Goal: Information Seeking & Learning: Learn about a topic

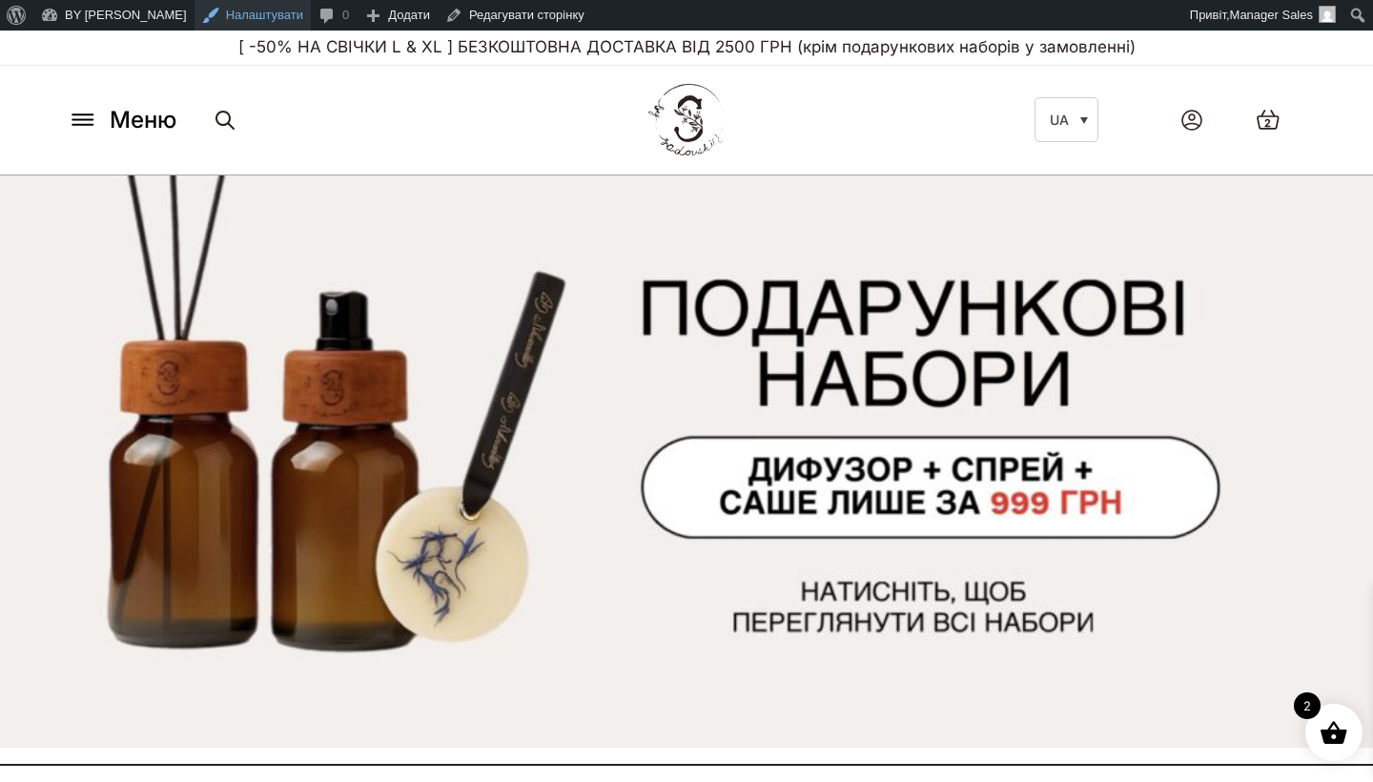
click at [243, 27] on link "Налаштувати" at bounding box center [253, 15] width 116 height 31
click at [79, 125] on icon at bounding box center [82, 125] width 20 height 0
click at [98, 127] on button "Меню" at bounding box center [122, 120] width 120 height 36
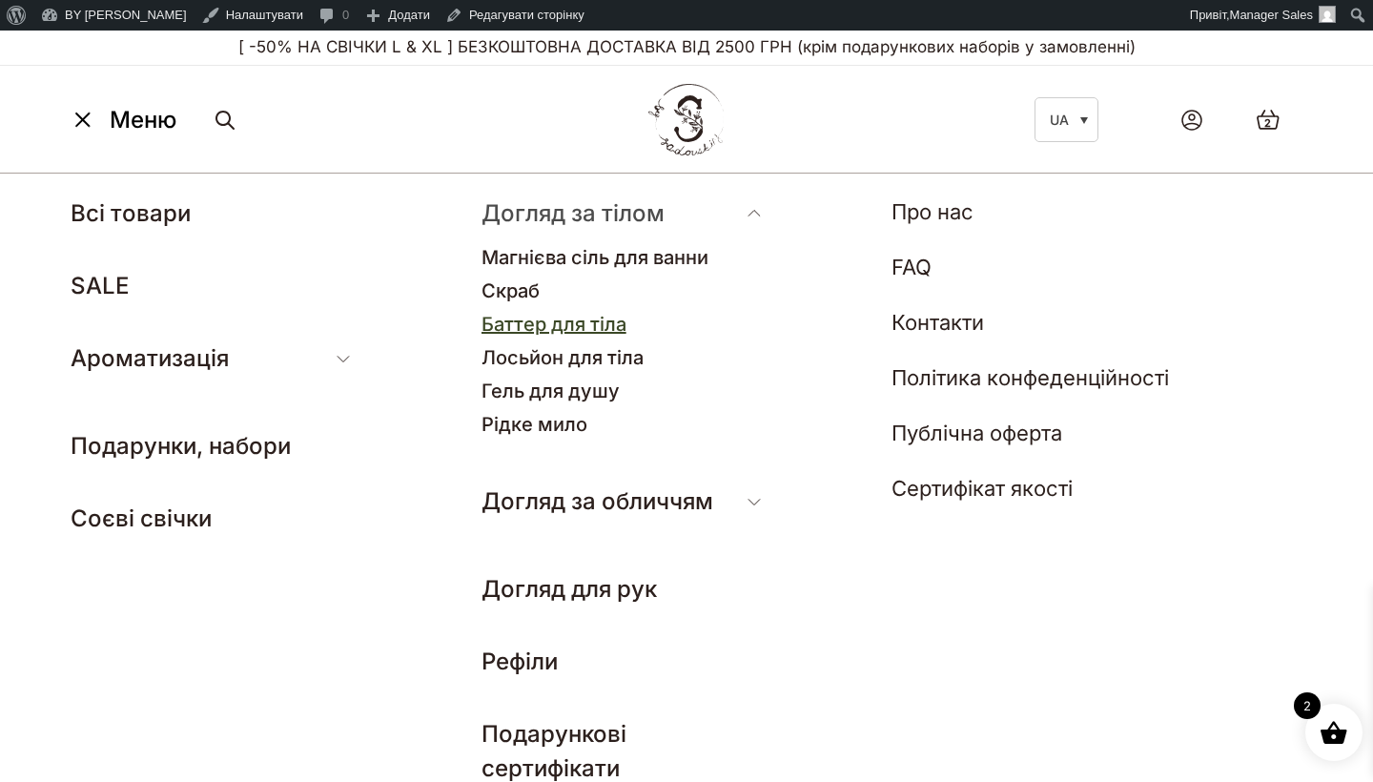
click at [594, 327] on link "Баттер для тіла" at bounding box center [554, 324] width 145 height 23
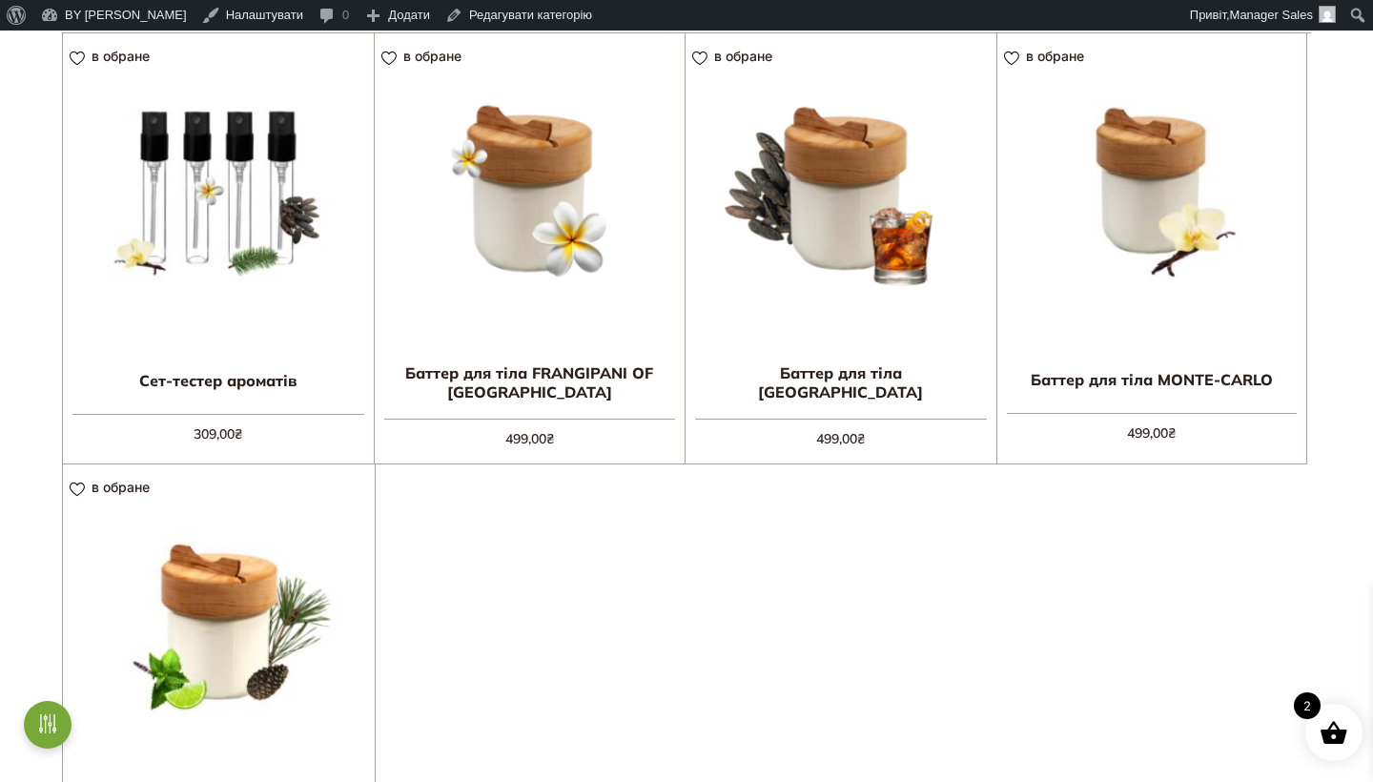
scroll to position [546, 0]
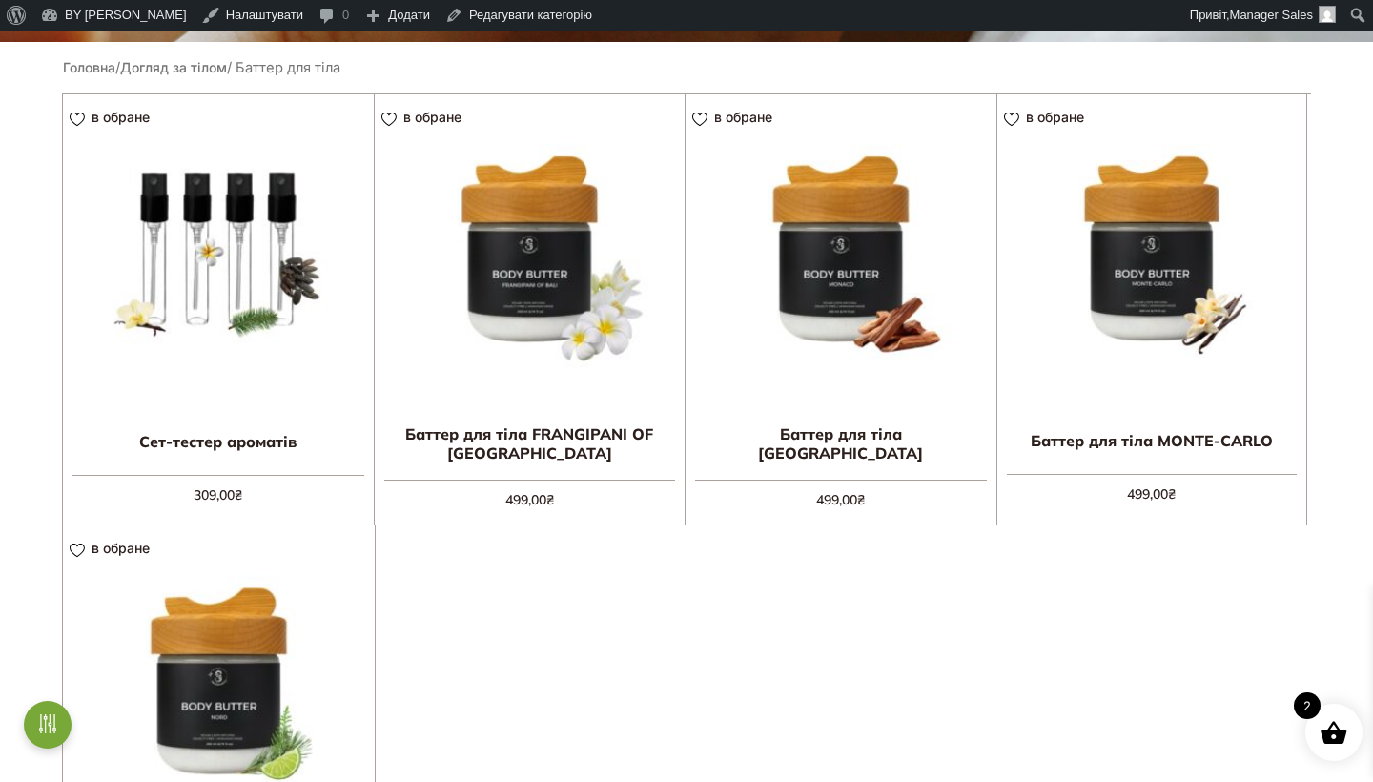
scroll to position [448, 0]
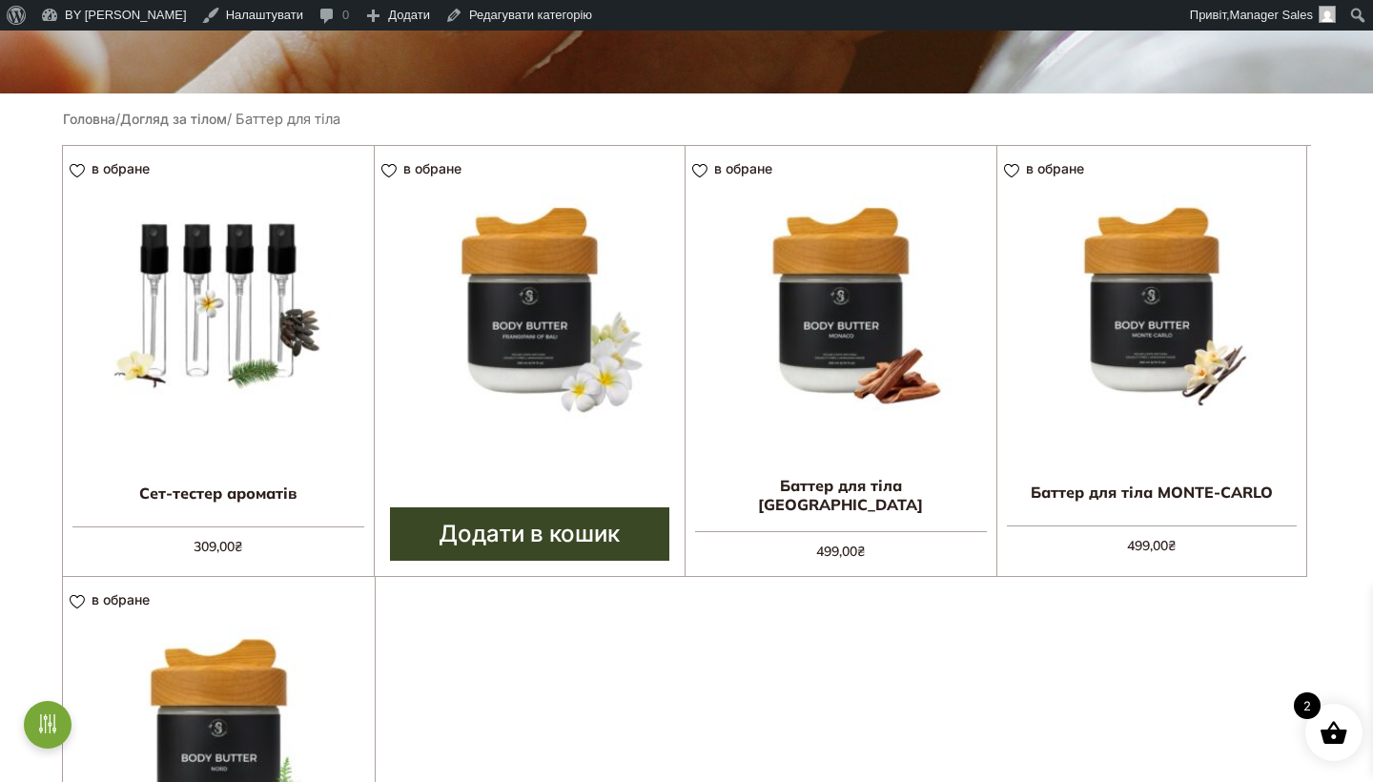
click at [591, 291] on img at bounding box center [530, 301] width 311 height 311
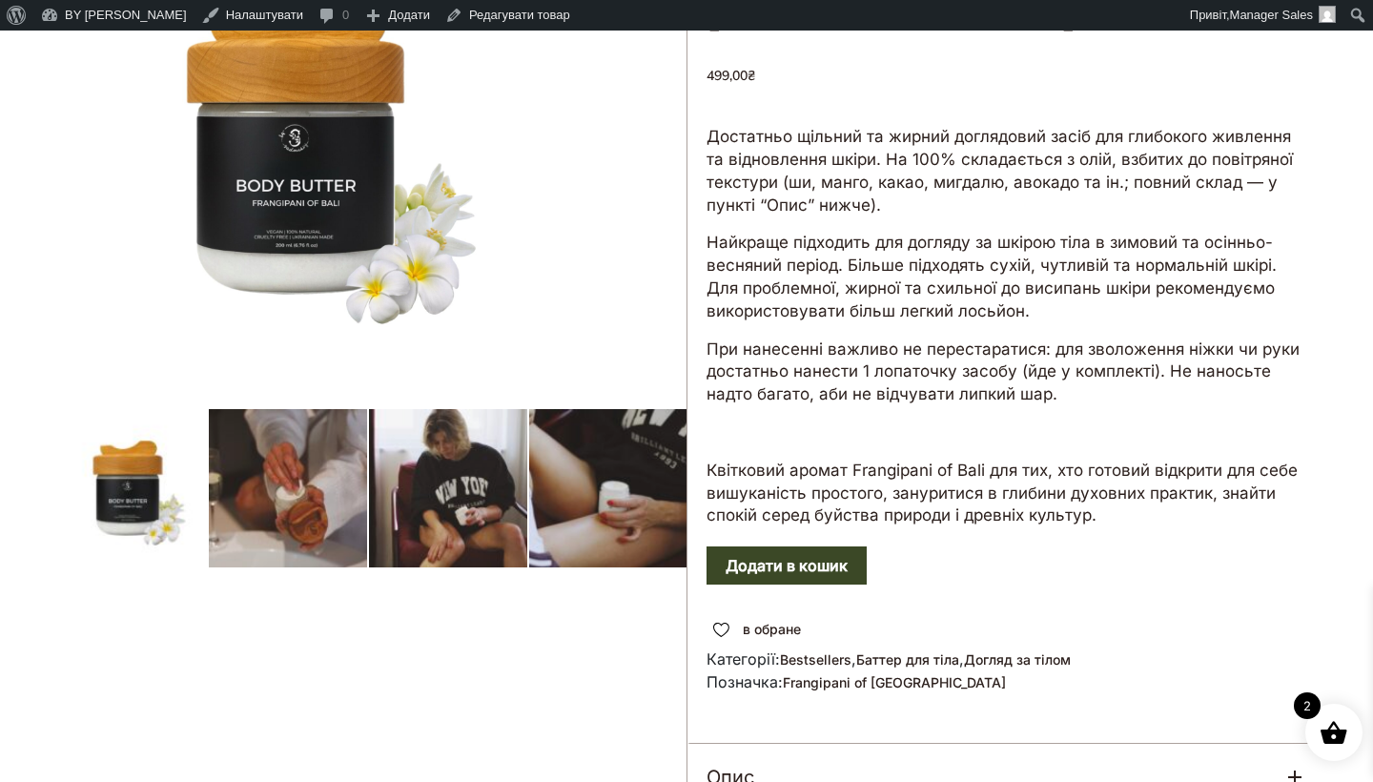
scroll to position [285, 0]
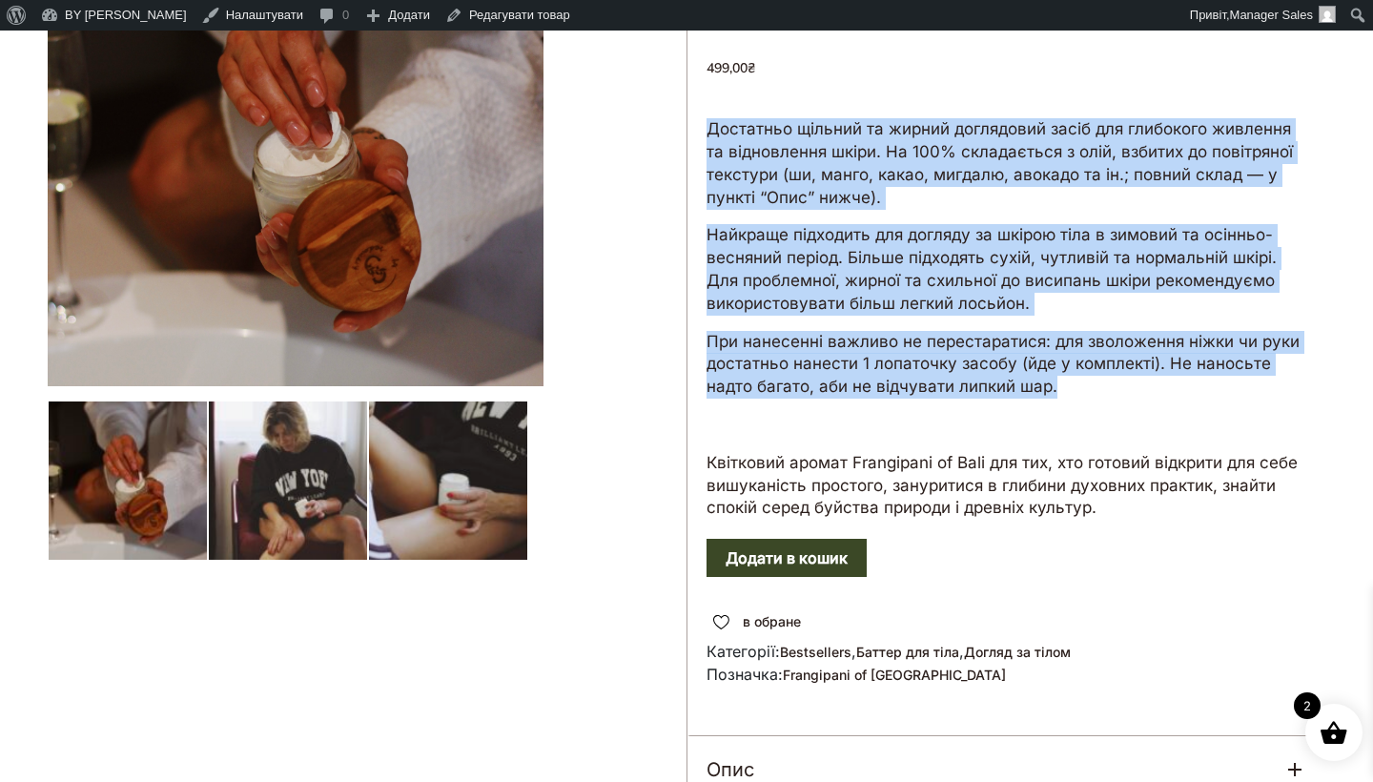
drag, startPoint x: 702, startPoint y: 128, endPoint x: 1093, endPoint y: 374, distance: 462.0
click at [1093, 374] on div "Достатньо щільний та жирний доглядовий засіб для глибокого живлення та відновле…" at bounding box center [1007, 326] width 638 height 421
copy div "Достатньо щільний та жирний доглядовий засіб для глибокого живлення та відновле…"
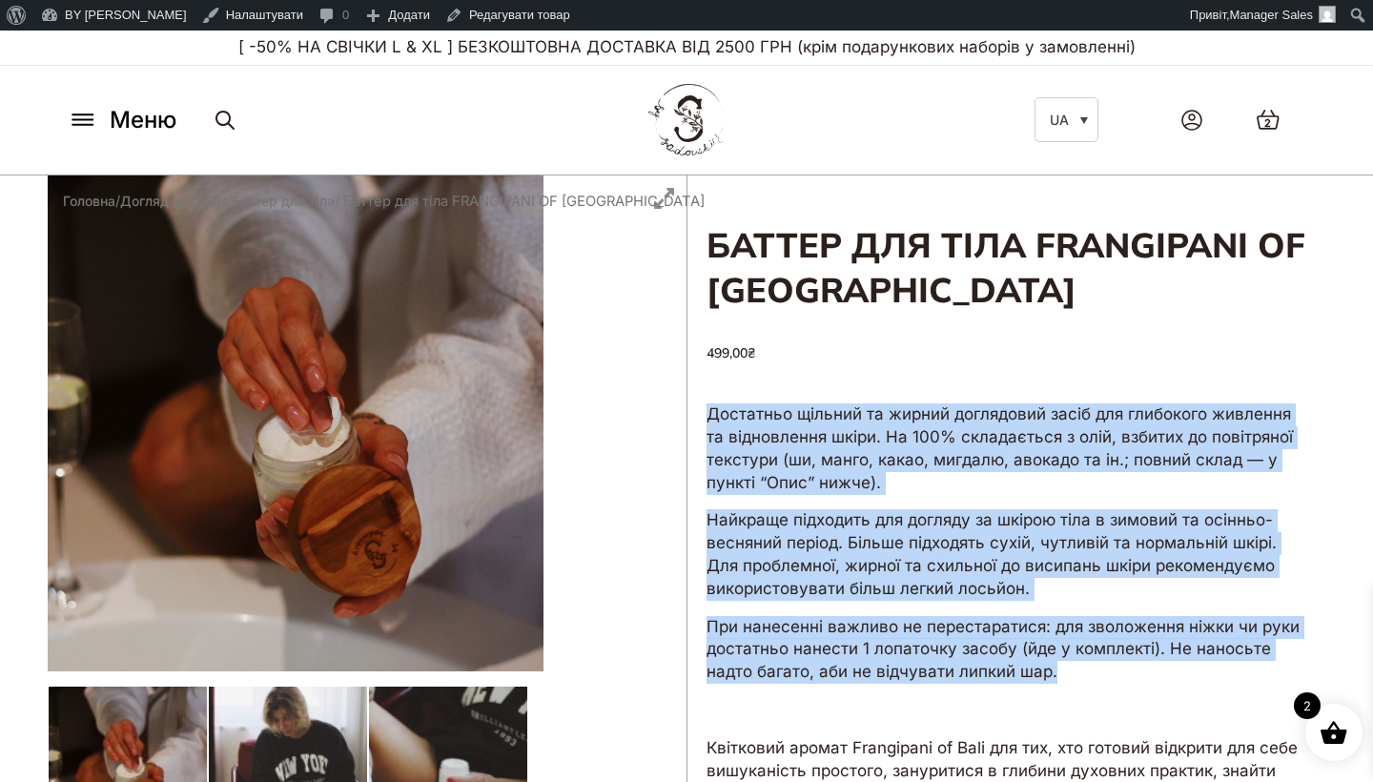
scroll to position [0, 0]
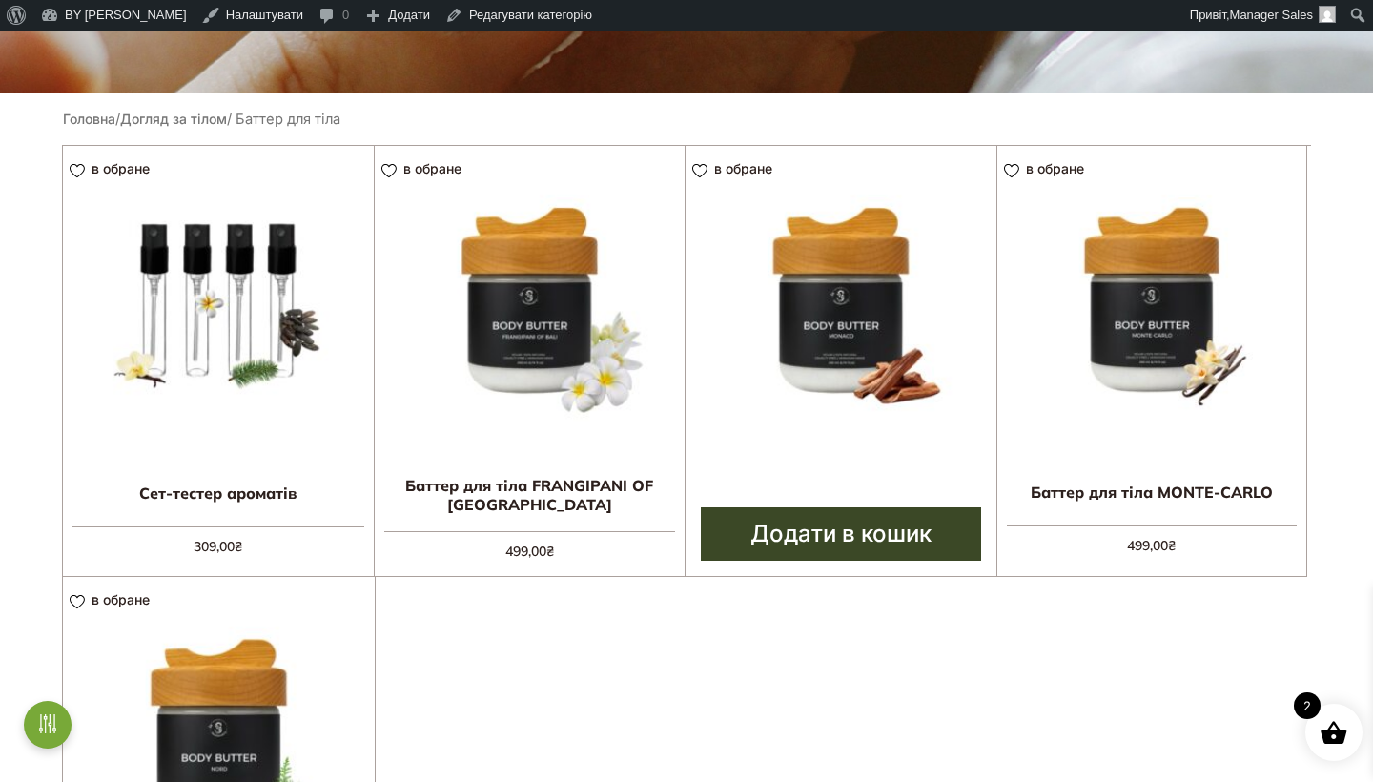
click at [900, 285] on img at bounding box center [841, 301] width 311 height 311
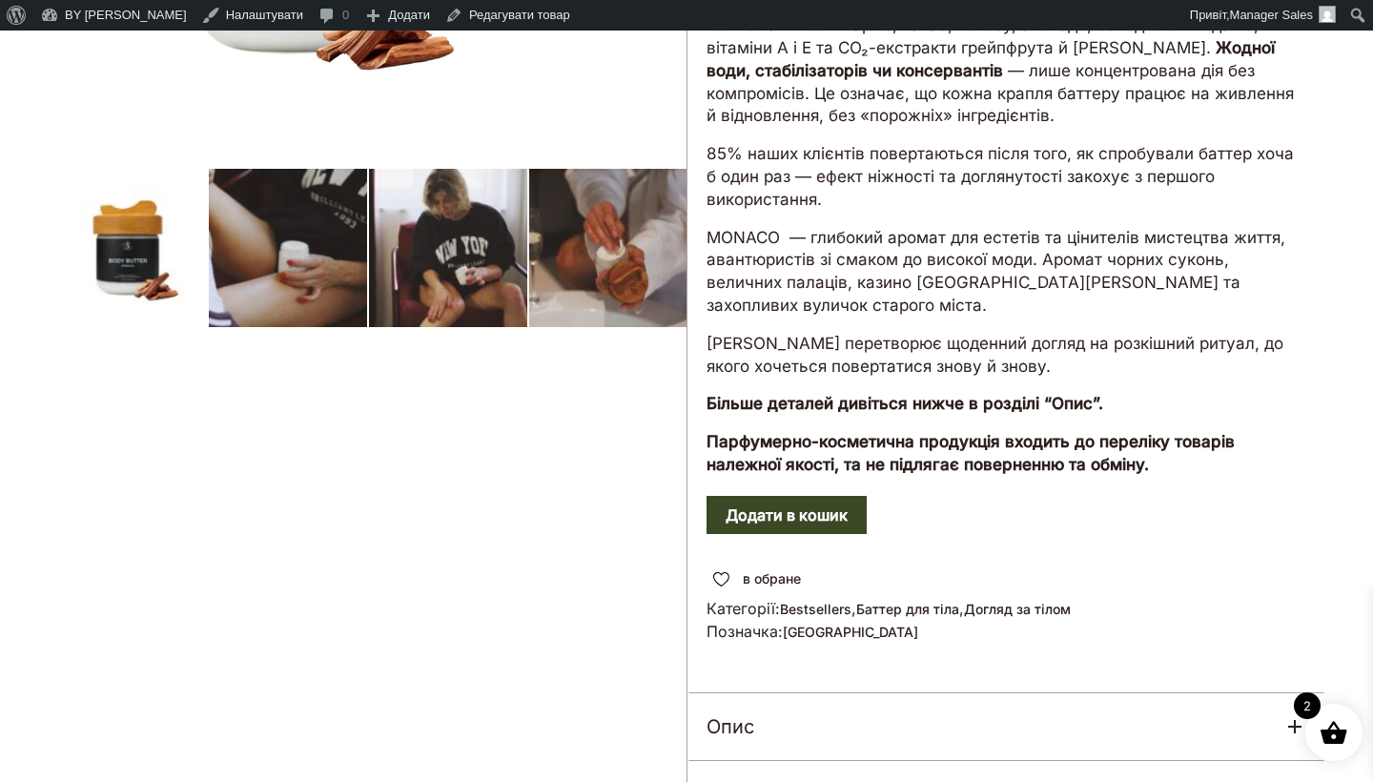
scroll to position [518, 0]
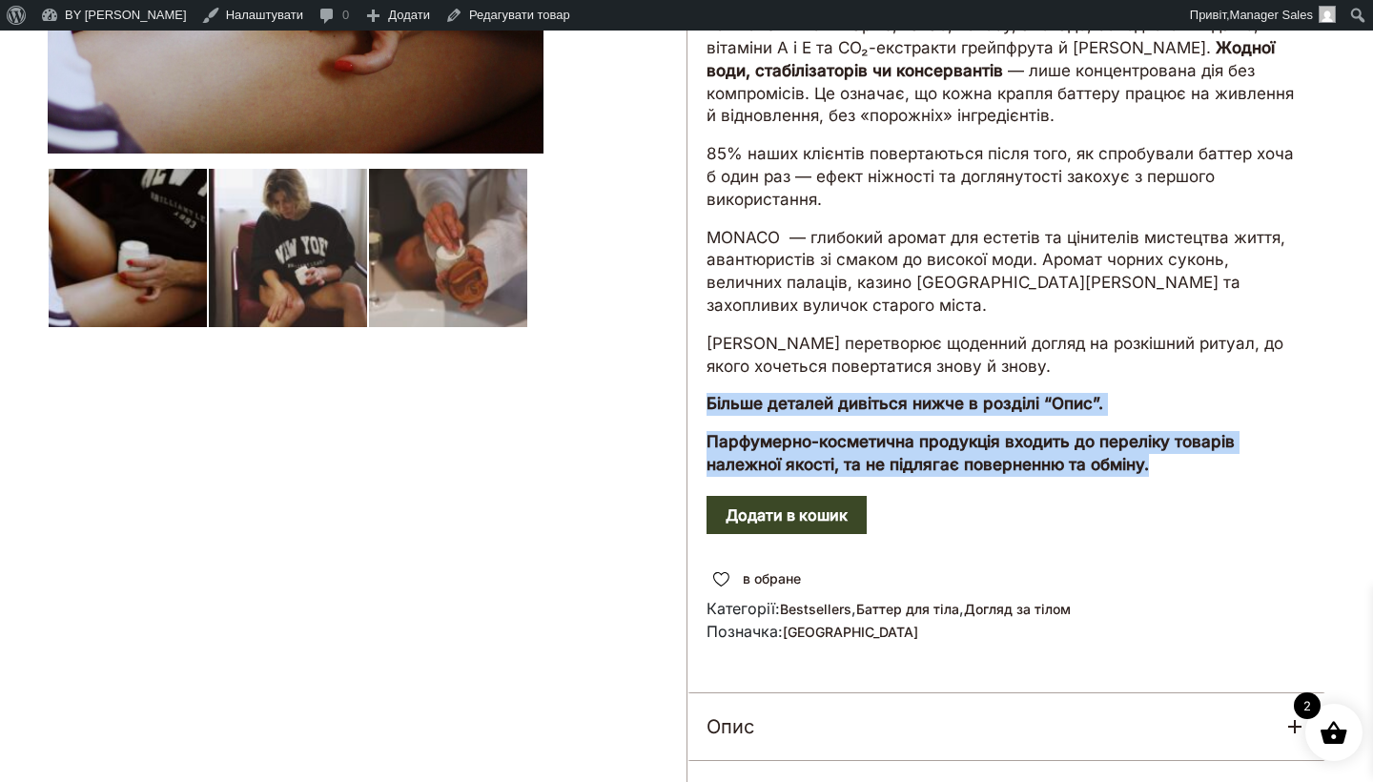
drag, startPoint x: 1212, startPoint y: 379, endPoint x: 710, endPoint y: 322, distance: 505.8
click at [710, 322] on div "Ексклюзивний баттер для тіла з рідкісними оліями та CO₂-екстрактами. Насичене ж…" at bounding box center [1007, 189] width 638 height 610
copy div "Більше деталей дивіться нижче в розділі “Опис”. Парфумерно-косметична продукція…"
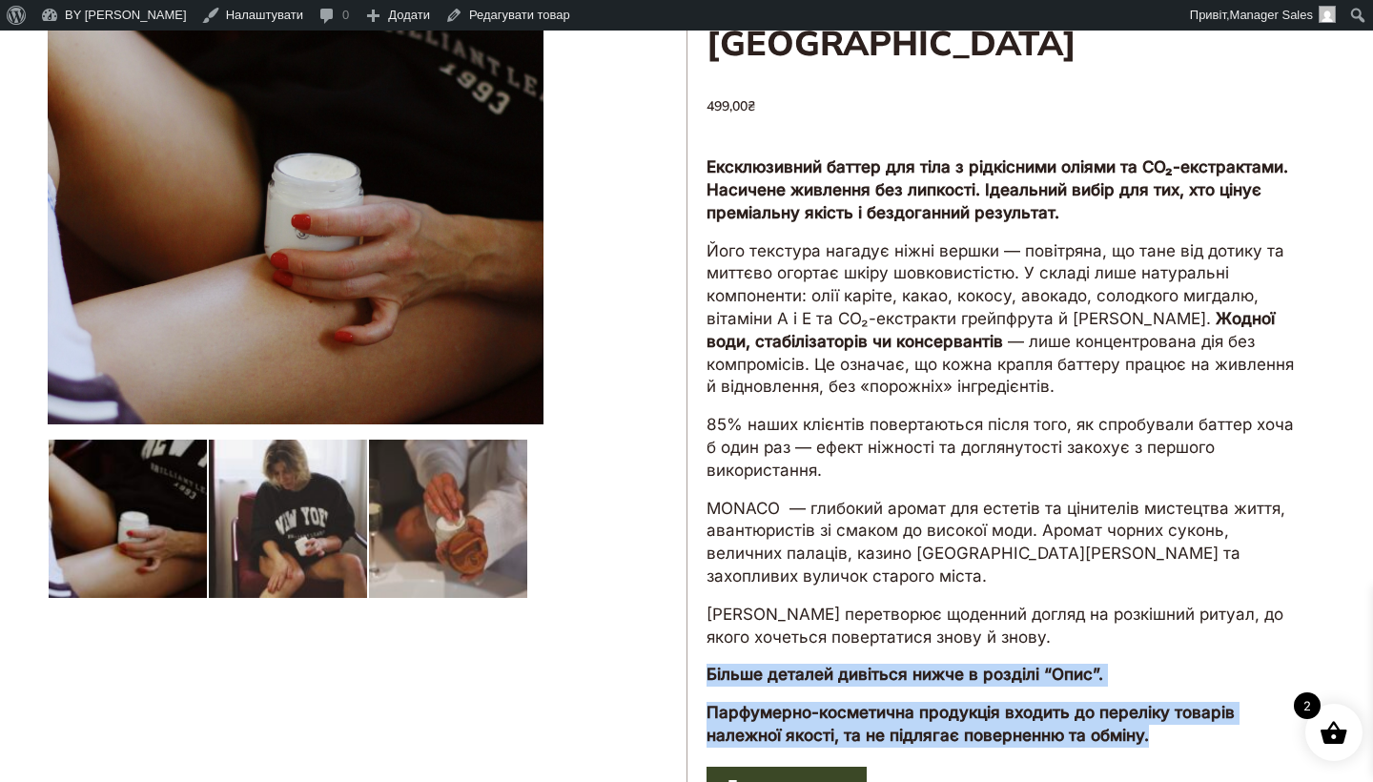
scroll to position [195, 0]
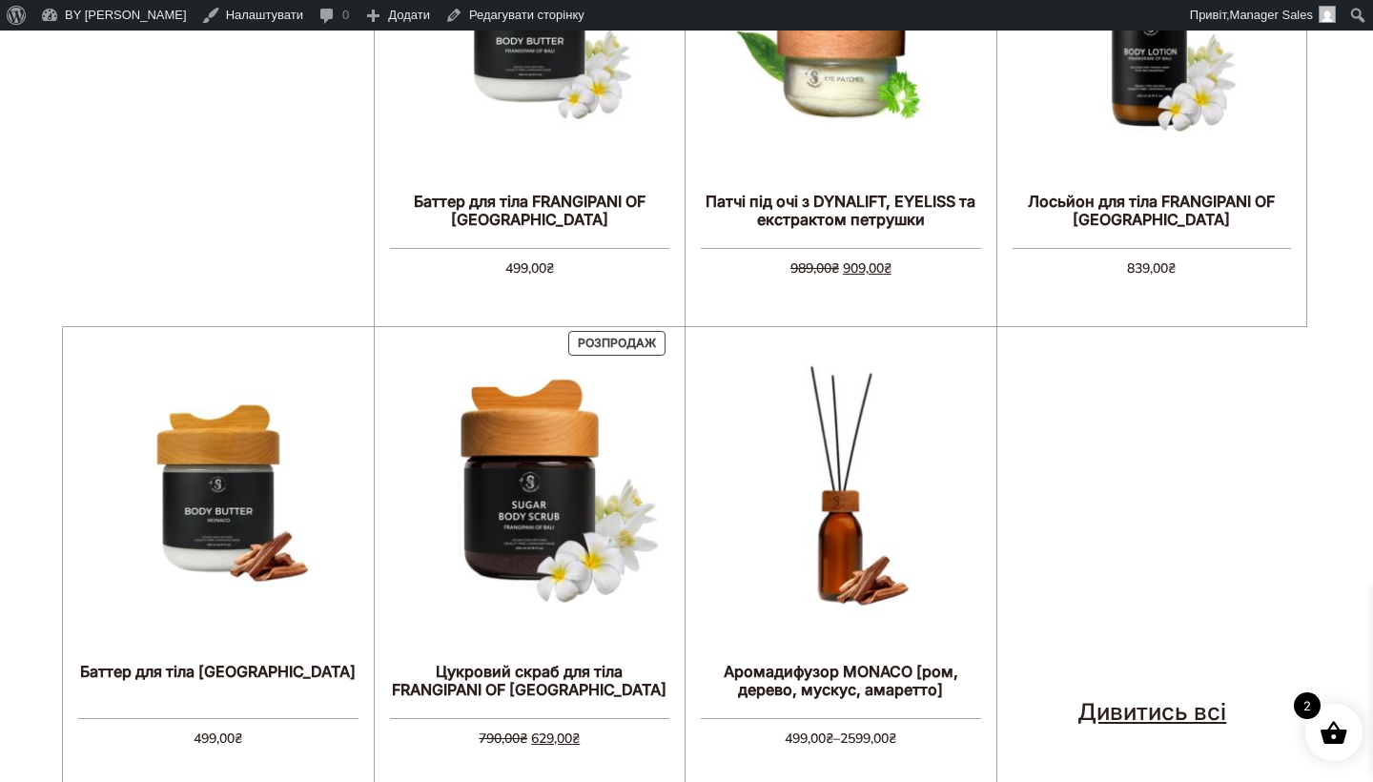
scroll to position [1000, 0]
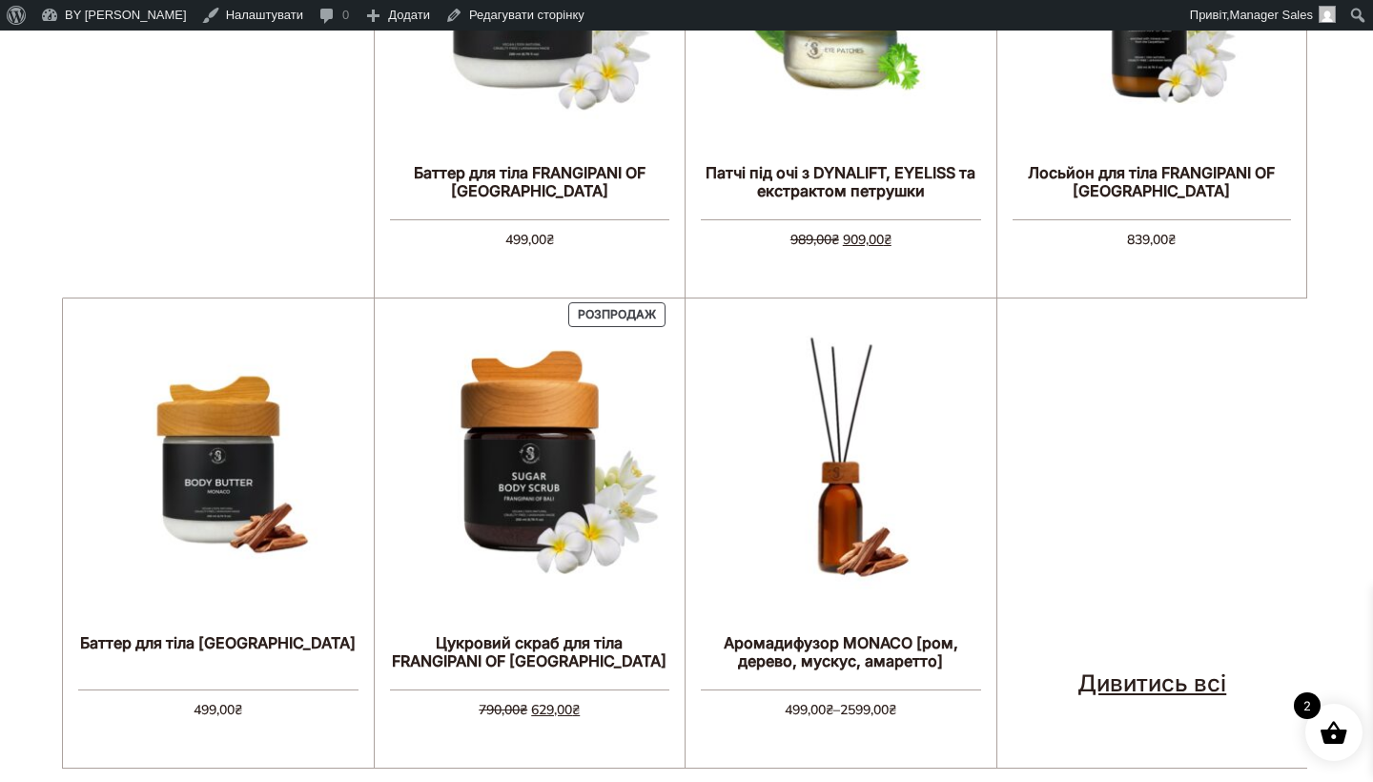
scroll to position [1036, 0]
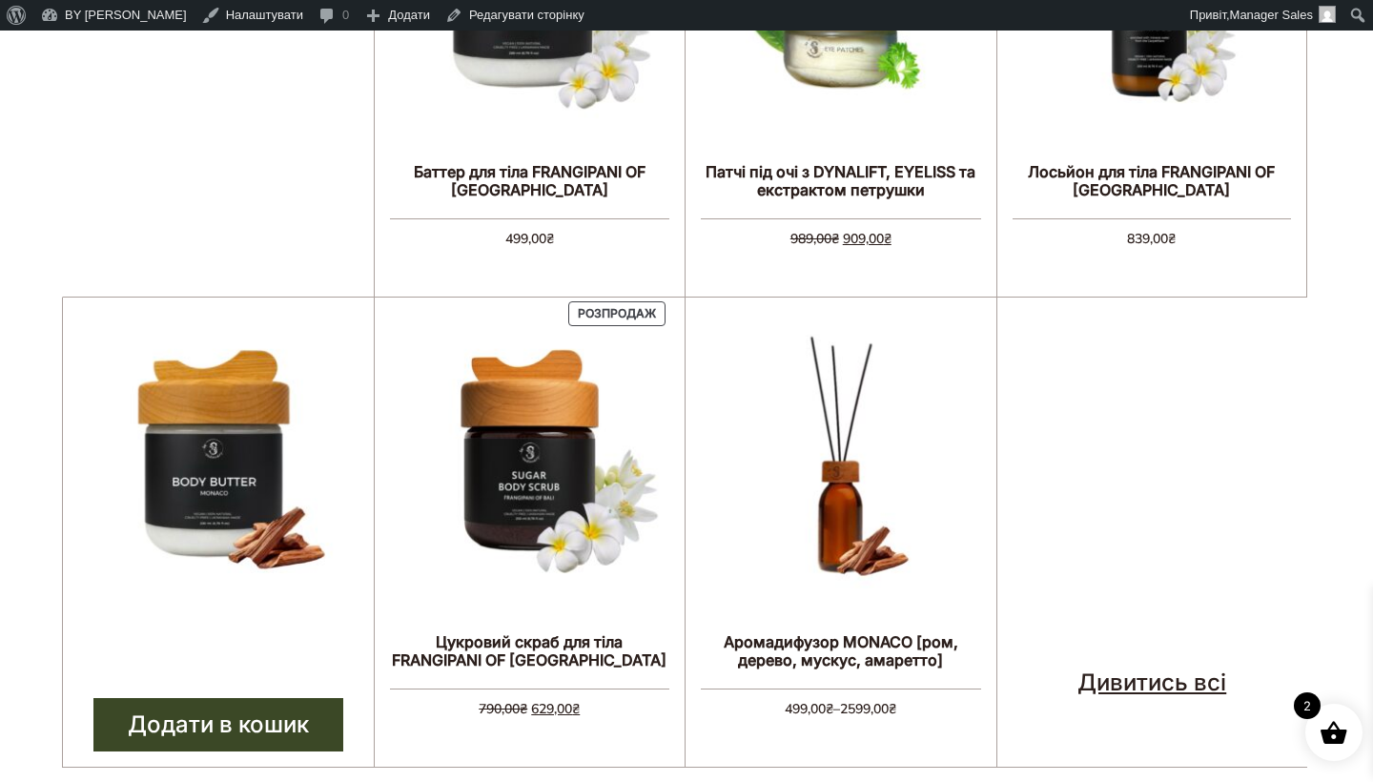
click at [297, 463] on img at bounding box center [218, 460] width 280 height 280
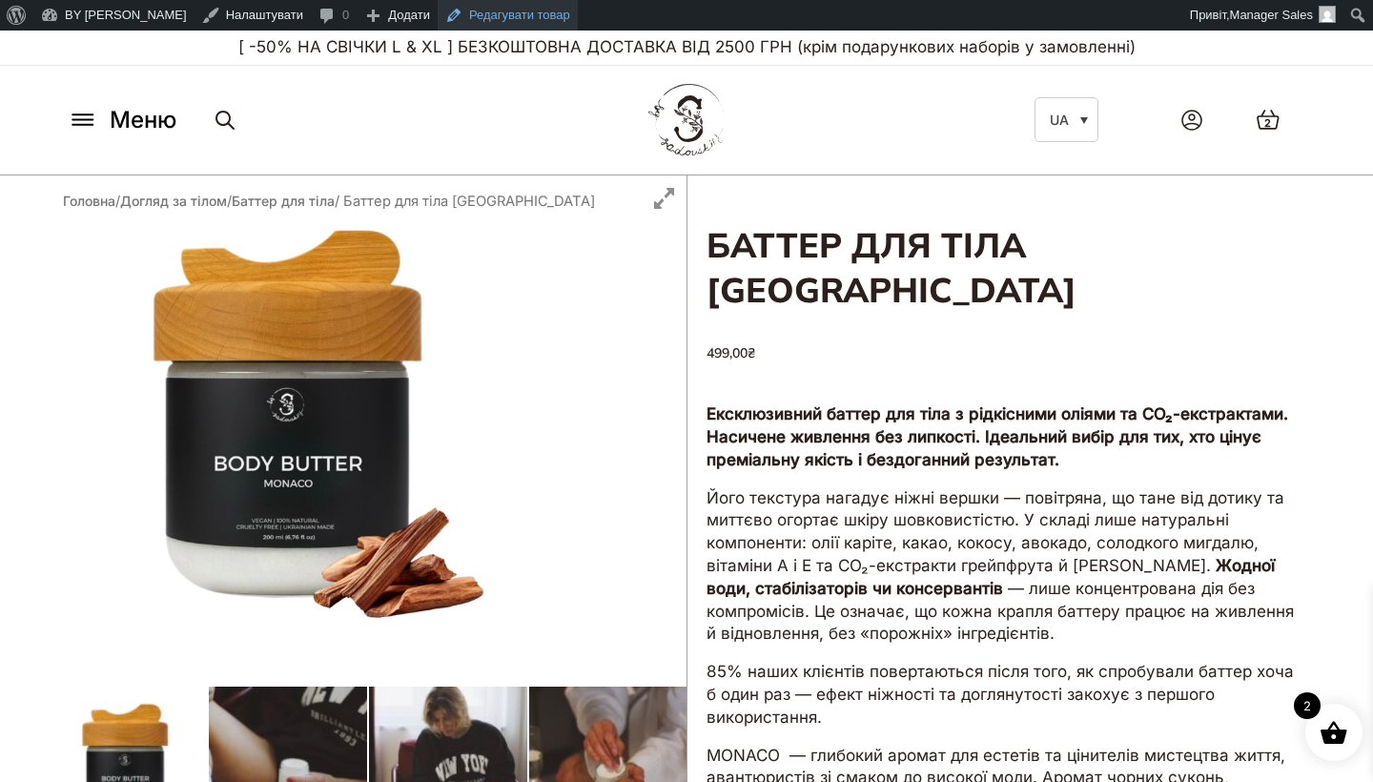
click at [464, 23] on link "Редагувати товар" at bounding box center [508, 15] width 140 height 31
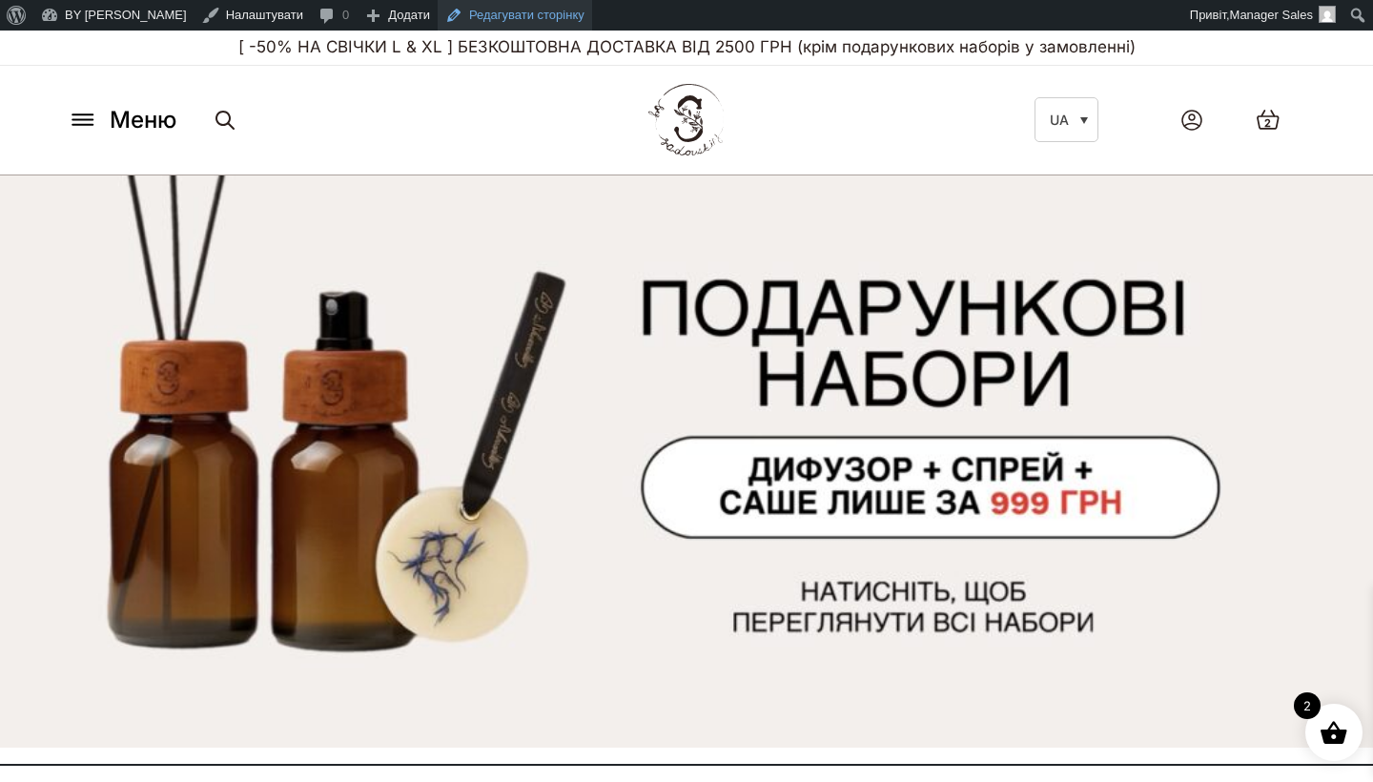
click at [515, 14] on link "Редагувати сторінку" at bounding box center [515, 15] width 155 height 31
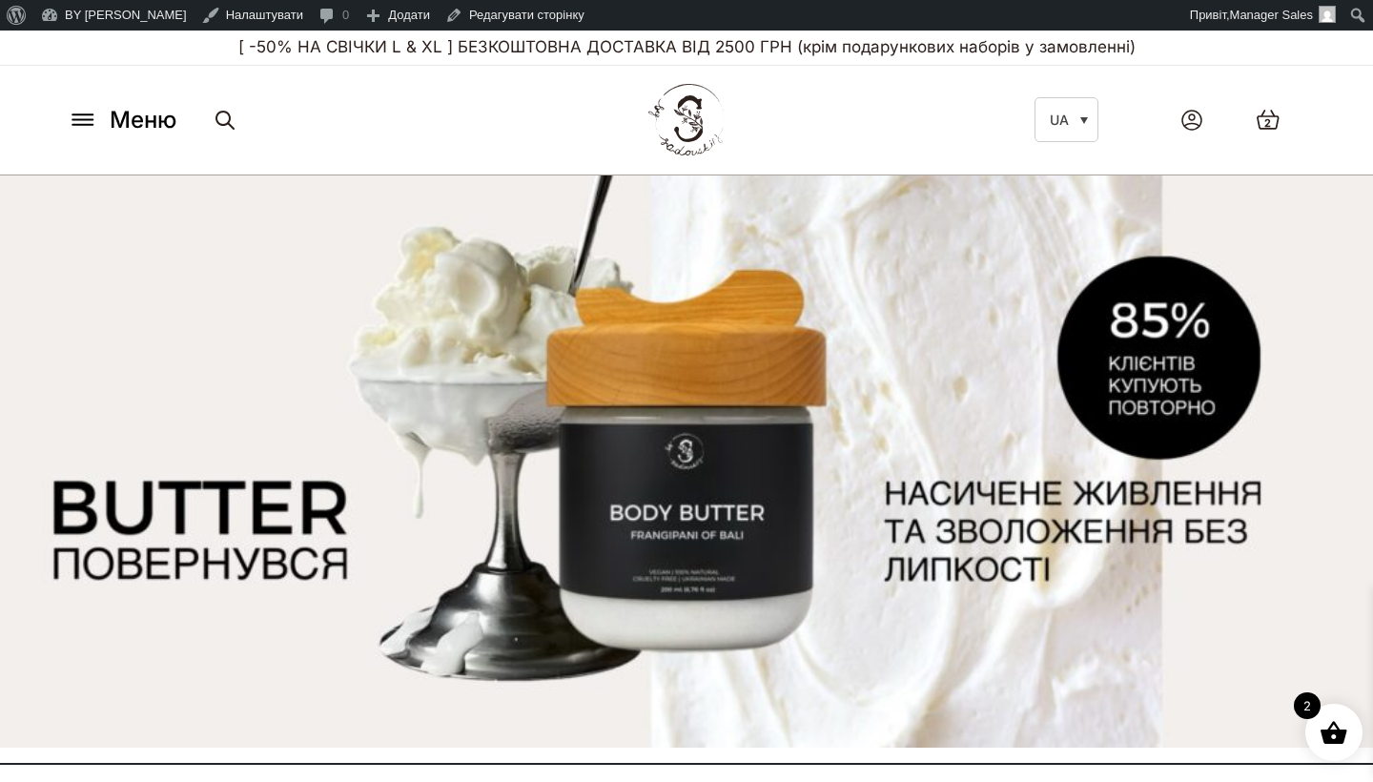
click at [146, 120] on span "Меню" at bounding box center [143, 120] width 67 height 34
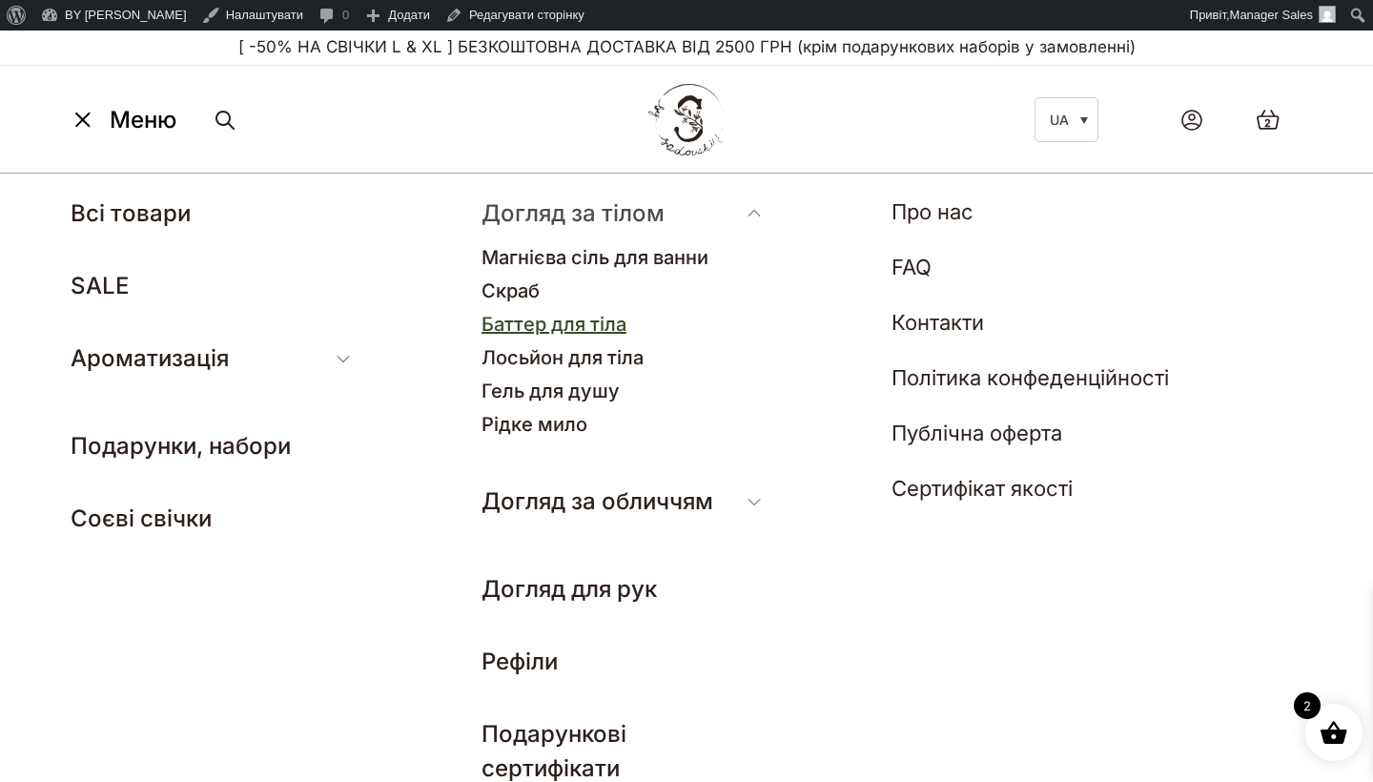
click at [533, 334] on link "Баттер для тіла" at bounding box center [554, 324] width 145 height 23
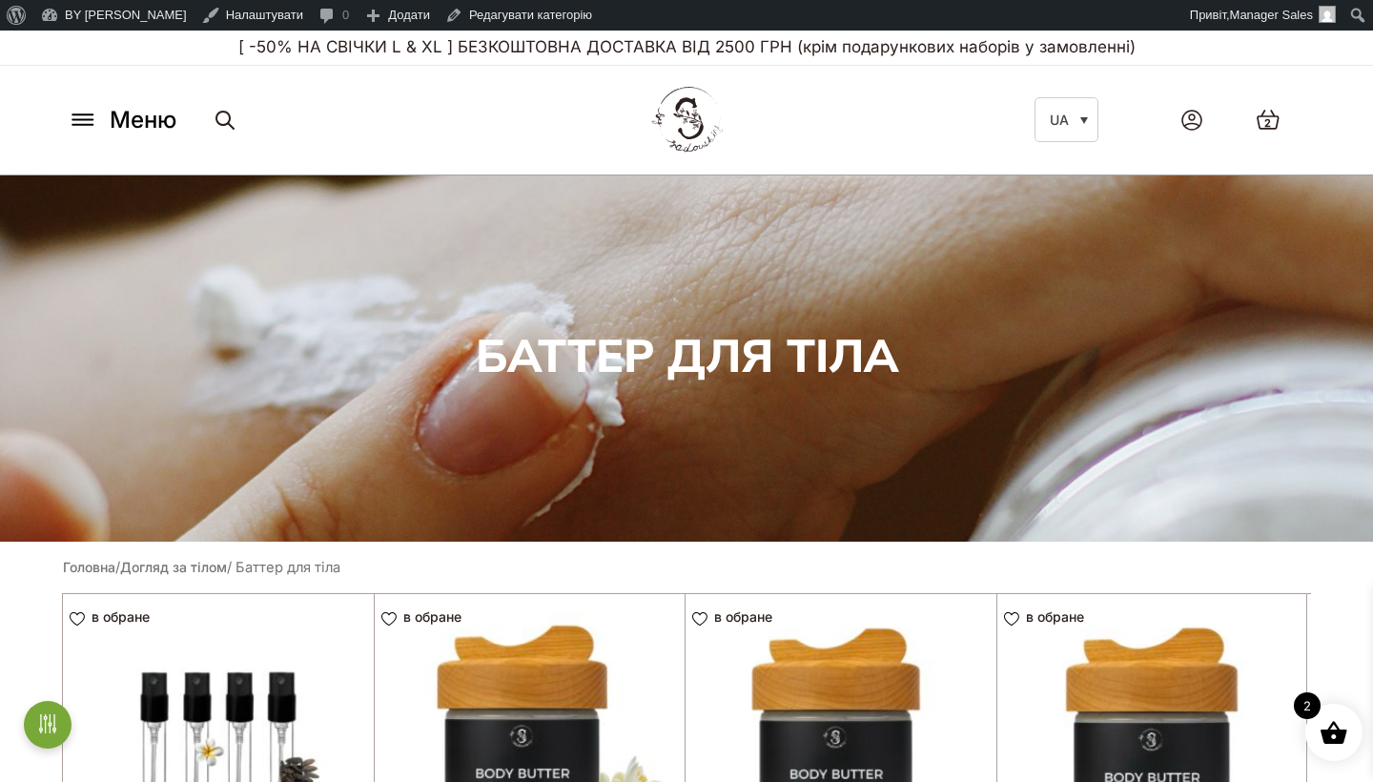
click at [732, 114] on link at bounding box center [687, 119] width 92 height 87
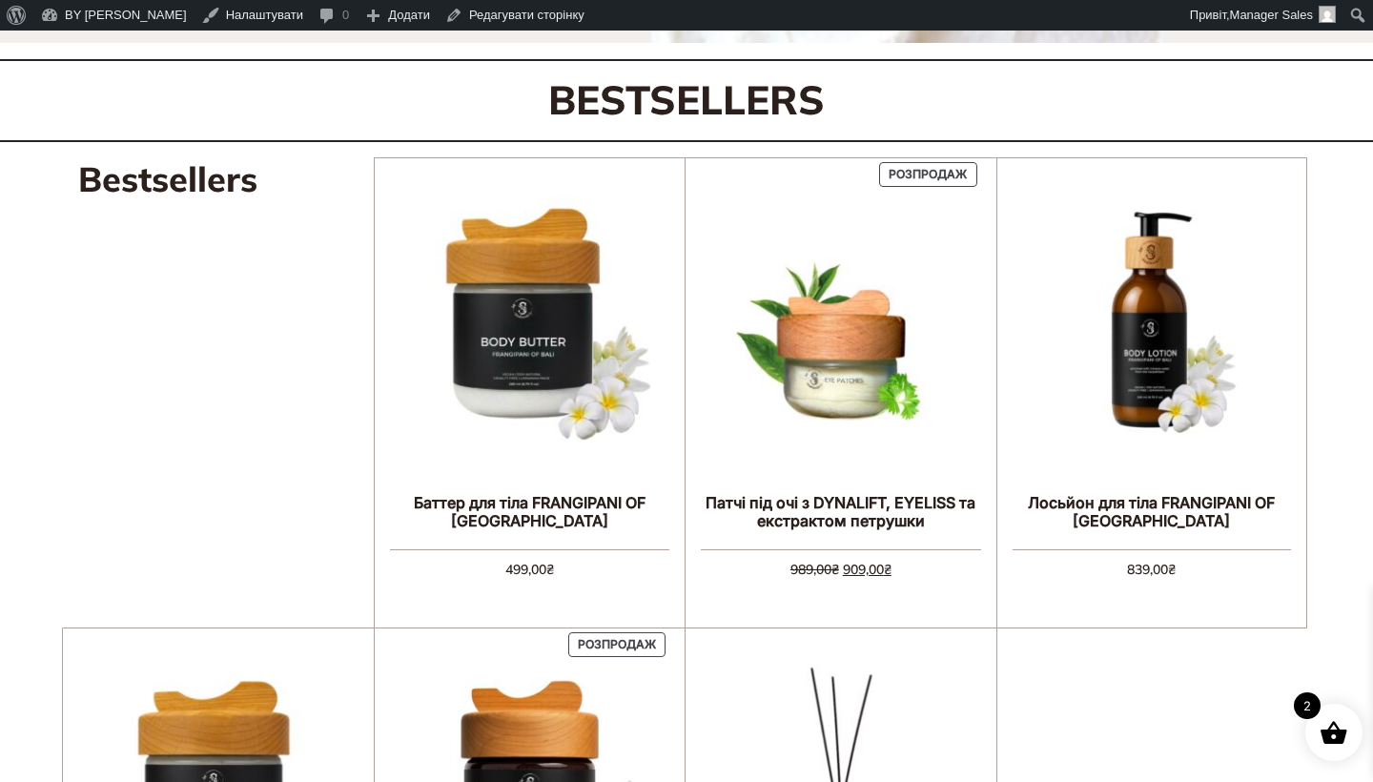
scroll to position [690, 0]
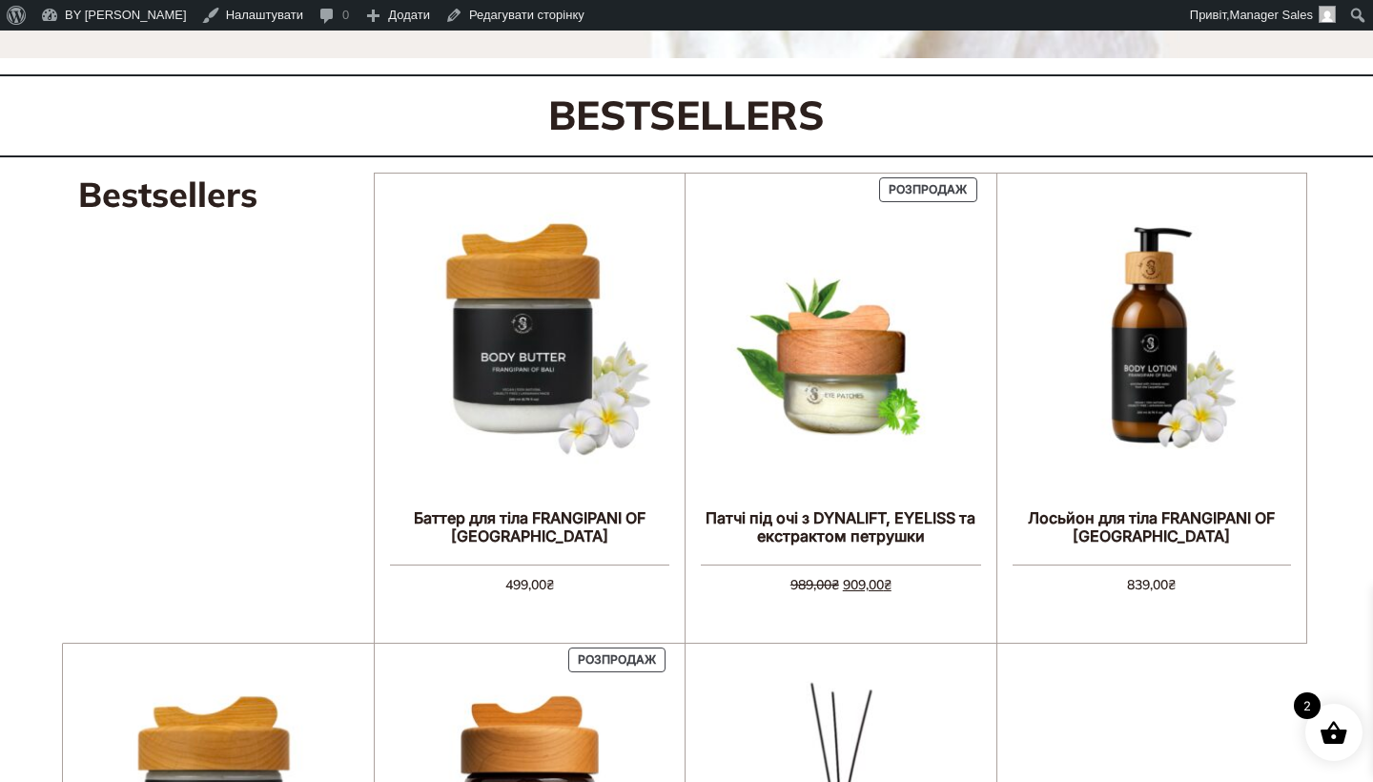
click at [230, 182] on h3 "Bestsellers" at bounding box center [167, 195] width 179 height 45
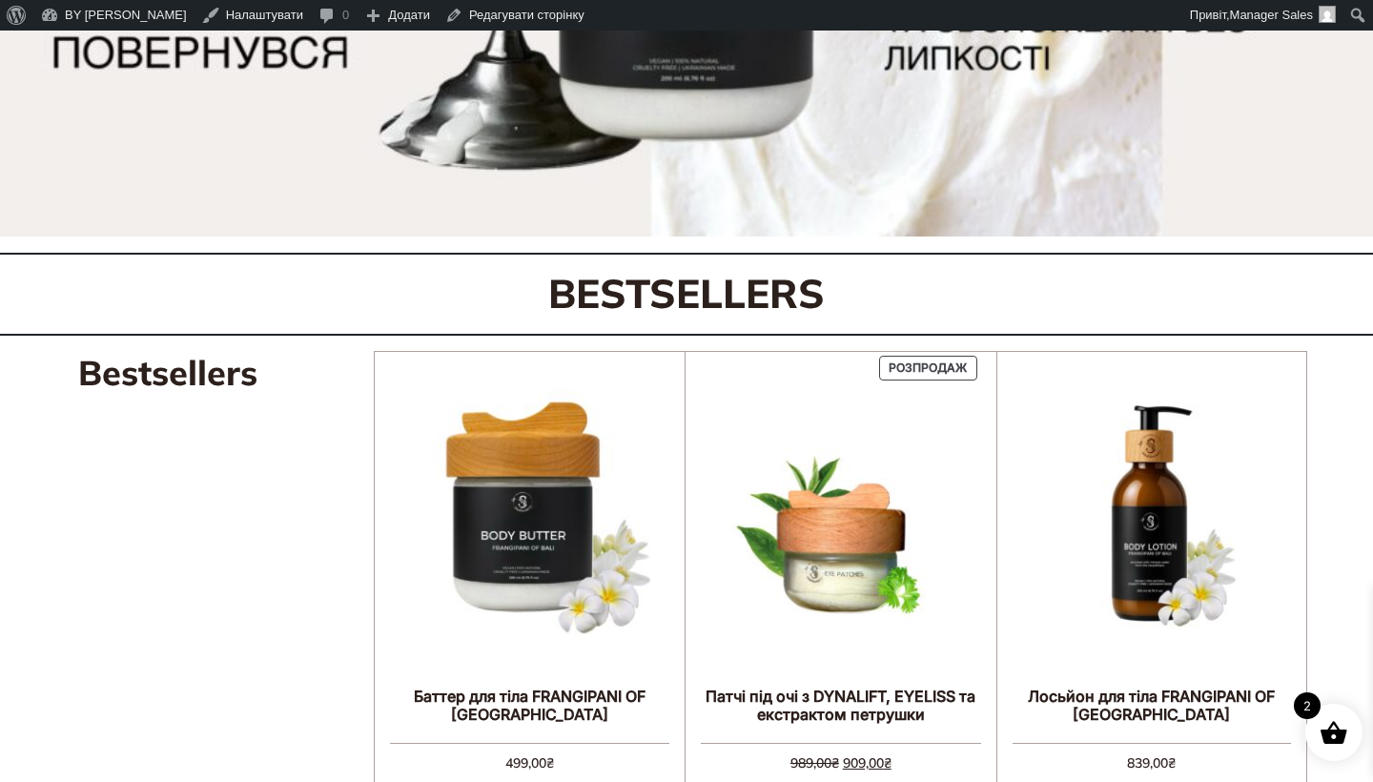
scroll to position [445, 0]
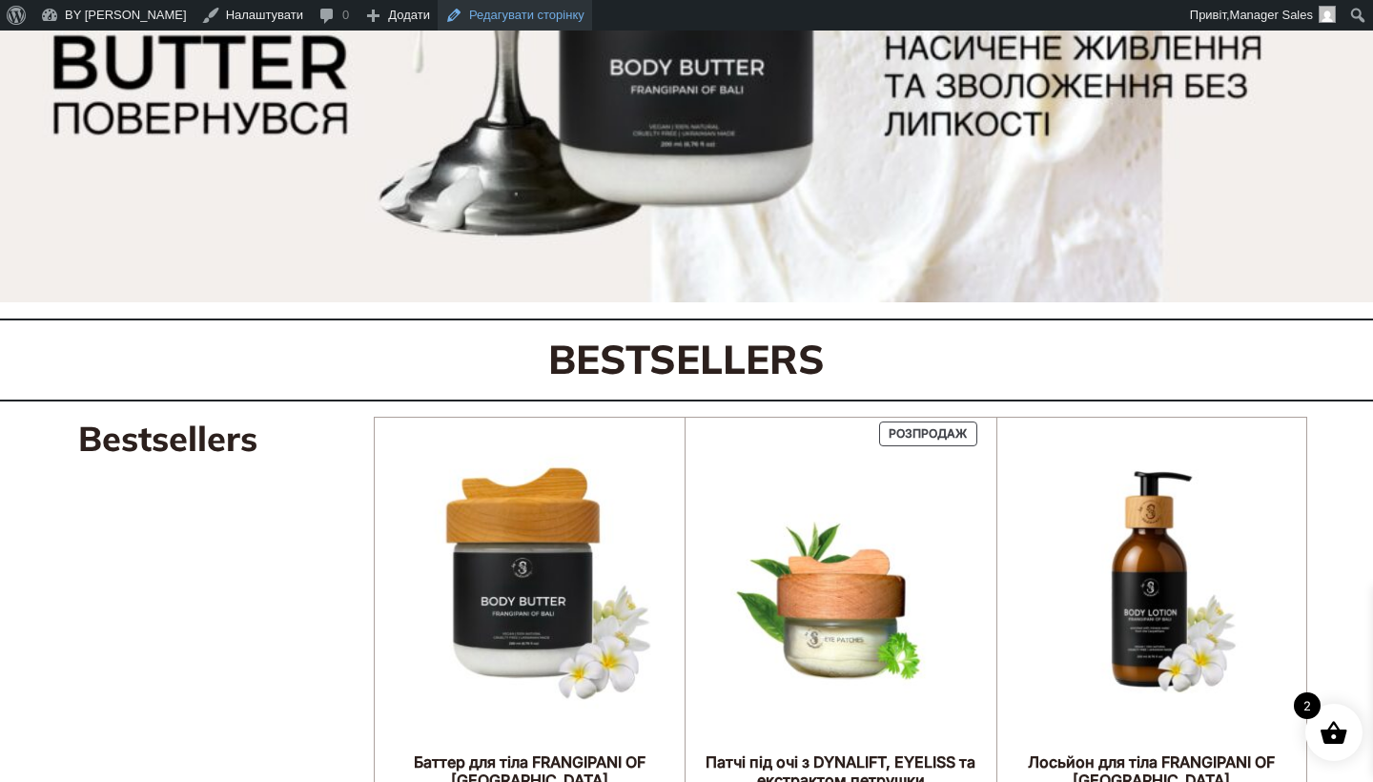
click at [489, 22] on link "Редагувати сторінку" at bounding box center [515, 15] width 155 height 31
